Goal: Task Accomplishment & Management: Use online tool/utility

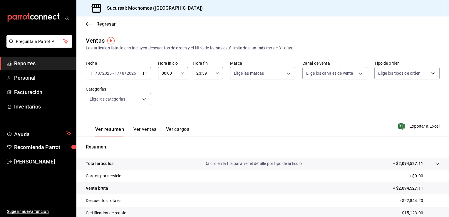
click at [144, 73] on icon "button" at bounding box center [145, 73] width 4 height 4
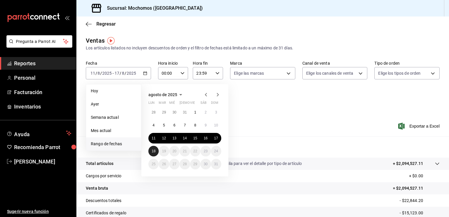
click at [155, 153] on button "18" at bounding box center [153, 151] width 10 height 11
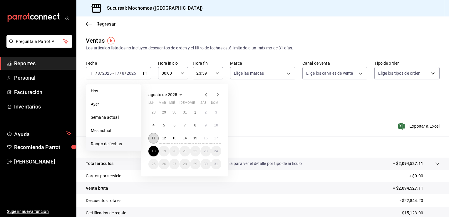
click at [154, 136] on abbr "11" at bounding box center [154, 138] width 4 height 4
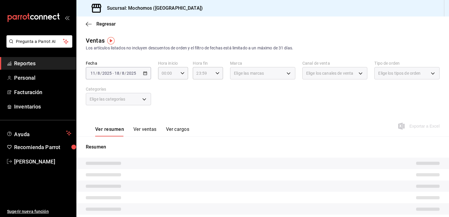
click at [146, 70] on div "[DATE] [DATE] - [DATE] [DATE]" at bounding box center [118, 73] width 65 height 12
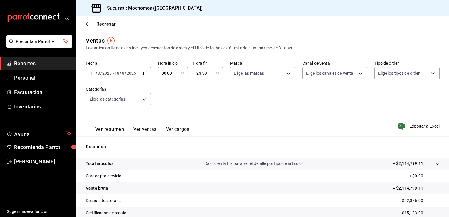
click at [143, 71] on icon "button" at bounding box center [145, 73] width 4 height 4
click at [182, 71] on icon "button" at bounding box center [182, 73] width 4 height 4
click at [182, 71] on div at bounding box center [224, 108] width 449 height 217
click at [182, 71] on icon "button" at bounding box center [182, 73] width 4 height 4
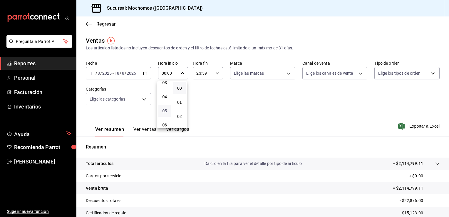
click at [162, 113] on span "05" at bounding box center [165, 110] width 6 height 5
type input "05:00"
click at [219, 71] on div at bounding box center [224, 108] width 449 height 217
click at [219, 71] on div "23:59 Hora fin" at bounding box center [208, 73] width 30 height 12
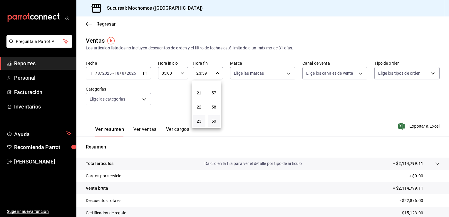
drag, startPoint x: 256, startPoint y: 91, endPoint x: 260, endPoint y: 73, distance: 18.2
click at [260, 73] on div at bounding box center [224, 108] width 449 height 217
click at [289, 73] on body "Pregunta a Parrot AI Reportes Personal Facturación Inventarios Ayuda Recomienda…" at bounding box center [224, 108] width 449 height 217
click at [279, 97] on li "Ver todas" at bounding box center [270, 95] width 83 height 17
type input "562d5b5b-21a2-4ace-a941-66278f4a6c49"
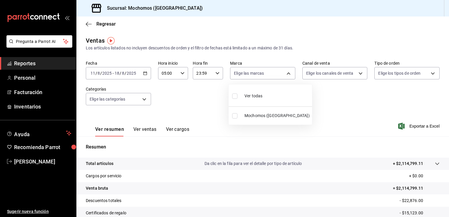
checkbox input "true"
click at [357, 73] on div at bounding box center [224, 108] width 449 height 217
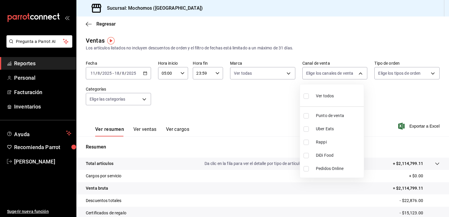
click at [357, 73] on body "Pregunta a Parrot AI Reportes Personal Facturación Inventarios Ayuda Recomienda…" at bounding box center [224, 108] width 449 height 217
click at [337, 100] on li "Ver todos" at bounding box center [332, 95] width 64 height 17
type input "PARROT,UBER_EATS,RAPPI,DIDI_FOOD,ONLINE"
checkbox input "true"
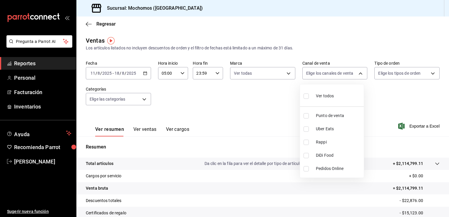
checkbox input "true"
click at [431, 73] on div at bounding box center [224, 108] width 449 height 217
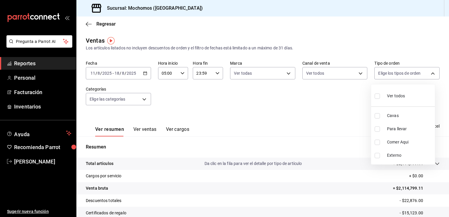
click at [431, 73] on body "Pregunta a Parrot AI Reportes Personal Facturación Inventarios Ayuda Recomienda…" at bounding box center [224, 108] width 449 height 217
click at [410, 98] on li "Ver todos" at bounding box center [403, 95] width 64 height 17
type input "3511826e-d0de-4296-8152-2ac5d1de6c07,baed2e38-a444-4c8b-baeb-c256ad15bf0c,e2b47…"
checkbox input "true"
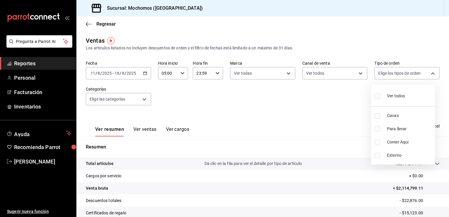
checkbox input "true"
click at [410, 98] on li "Ver todos" at bounding box center [403, 95] width 64 height 17
checkbox input "false"
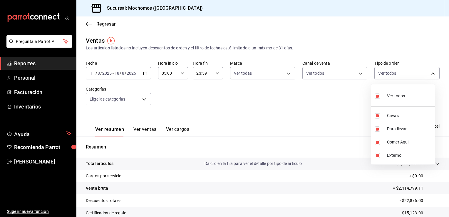
checkbox input "false"
click at [410, 98] on li "Ver todos" at bounding box center [403, 95] width 64 height 17
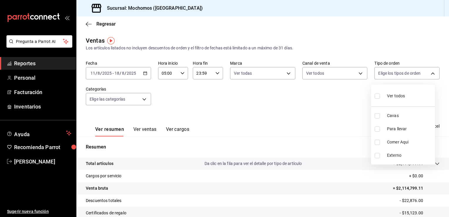
type input "3511826e-d0de-4296-8152-2ac5d1de6c07,baed2e38-a444-4c8b-baeb-c256ad15bf0c,e2b47…"
checkbox input "true"
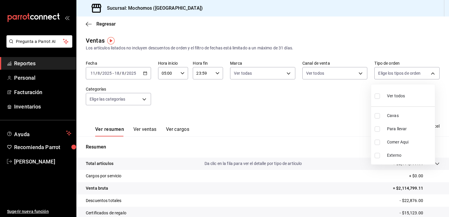
checkbox input "true"
click at [233, 103] on div at bounding box center [224, 108] width 449 height 217
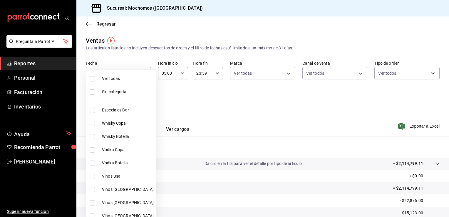
click at [139, 96] on body "Pregunta a Parrot AI Reportes Personal Facturación Inventarios Ayuda Recomienda…" at bounding box center [224, 108] width 449 height 217
click at [129, 82] on li "Ver todas" at bounding box center [121, 78] width 70 height 13
type input "2d195258-a112-483e-9c41-0e6351594330,d48f3e9a-3ab1-4b8f-8ab3-d3938f1810f2,a94d4…"
checkbox input "true"
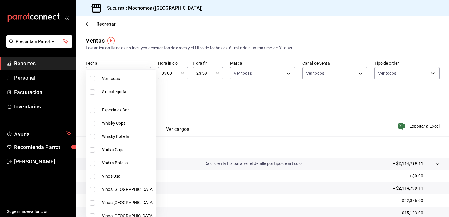
checkbox input "true"
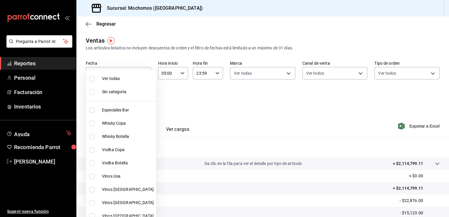
checkbox input "true"
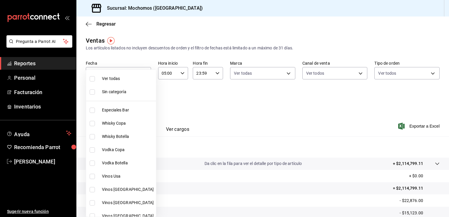
checkbox input "true"
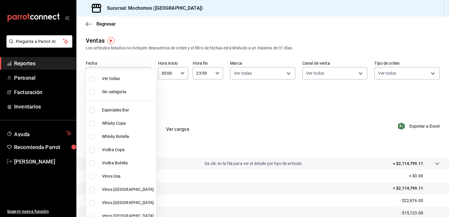
checkbox input "true"
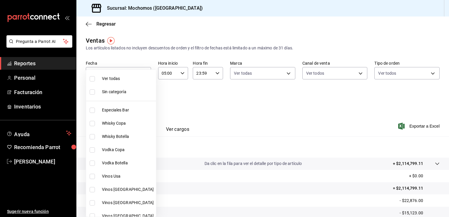
checkbox input "true"
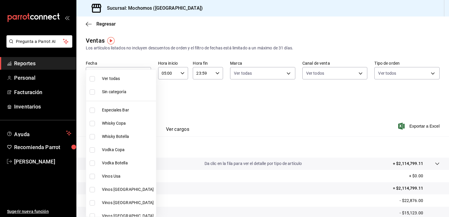
checkbox input "true"
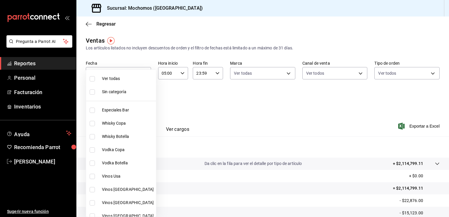
checkbox input "true"
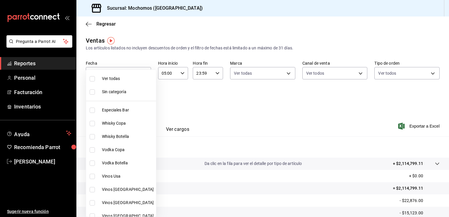
checkbox input "true"
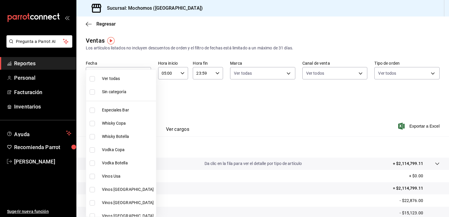
checkbox input "true"
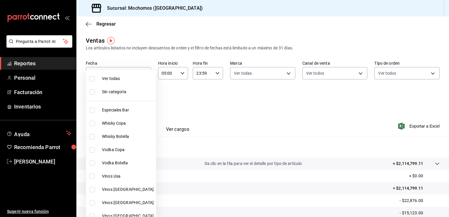
checkbox input "true"
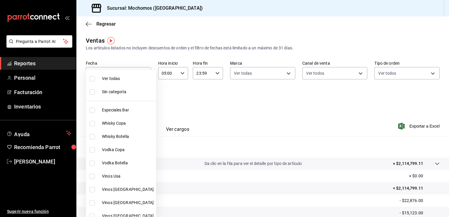
checkbox input "true"
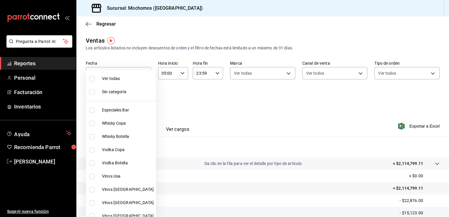
checkbox input "true"
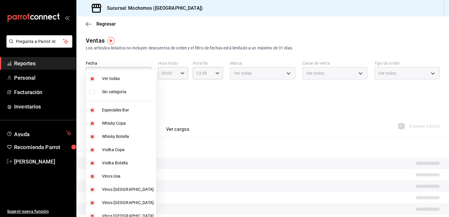
click at [206, 89] on div at bounding box center [224, 108] width 449 height 217
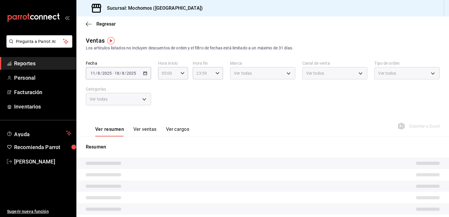
click at [208, 105] on div "Fecha [DATE] [DATE] - [DATE] [DATE] Hora inicio 05:00 Hora inicio Hora fin 23:5…" at bounding box center [263, 87] width 354 height 52
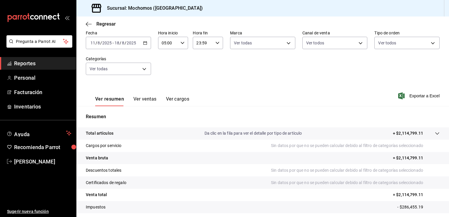
scroll to position [31, 0]
click at [417, 96] on span "Exportar a Excel" at bounding box center [419, 95] width 40 height 7
